Goal: Information Seeking & Learning: Learn about a topic

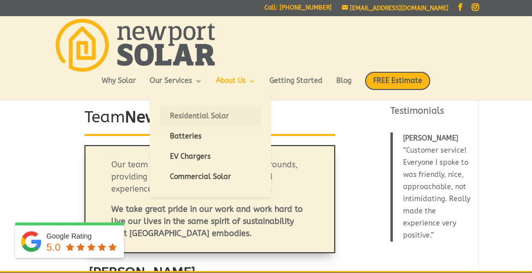
click at [181, 113] on link "Residential Solar" at bounding box center [210, 116] width 101 height 20
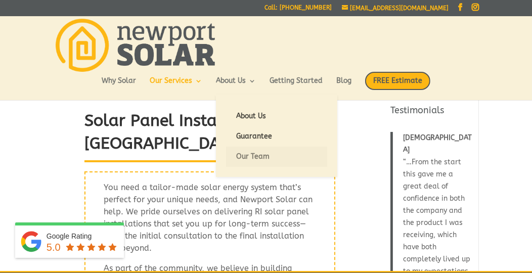
click at [262, 155] on link "Our Team" at bounding box center [276, 157] width 101 height 20
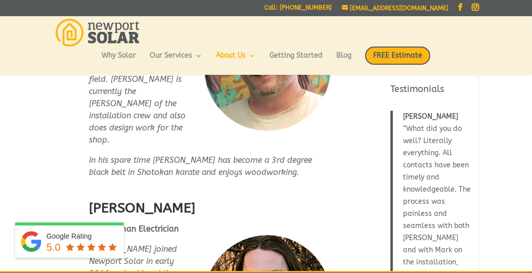
scroll to position [2167, 0]
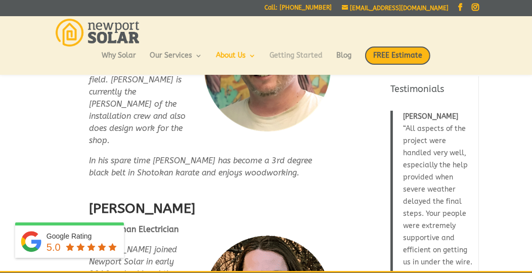
click at [293, 56] on link "Getting Started" at bounding box center [296, 60] width 53 height 17
